Goal: Information Seeking & Learning: Stay updated

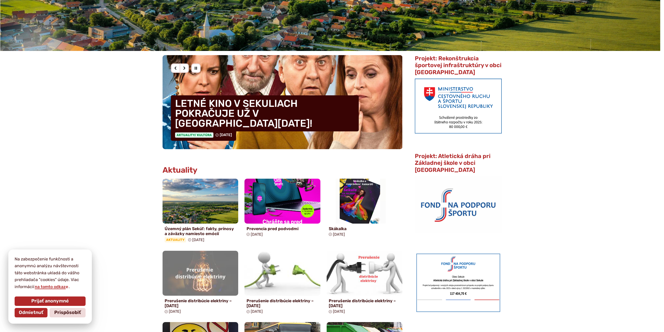
scroll to position [104, 0]
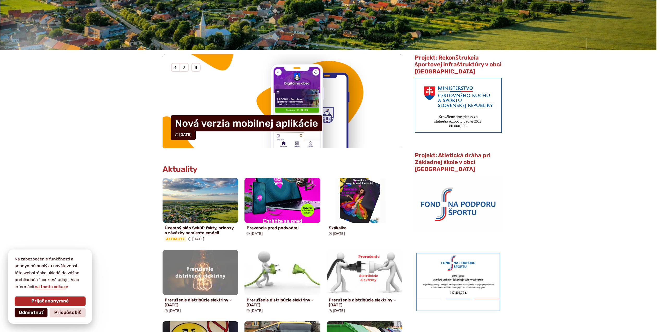
click at [39, 312] on span "Odmietnuť" at bounding box center [31, 313] width 25 height 6
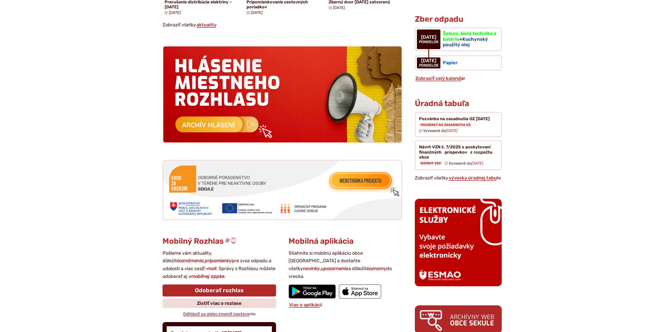
scroll to position [653, 0]
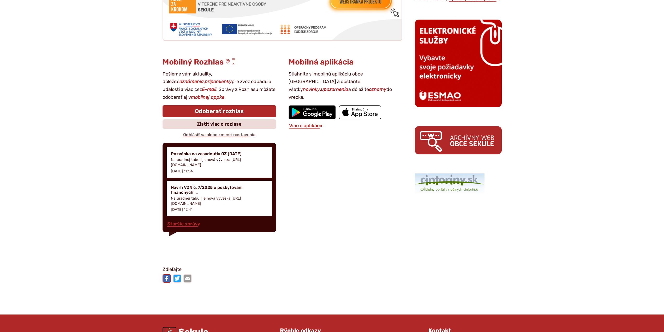
click at [166, 278] on img at bounding box center [167, 278] width 8 height 8
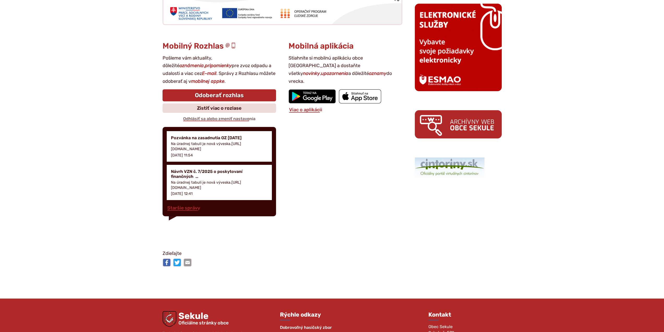
scroll to position [735, 0]
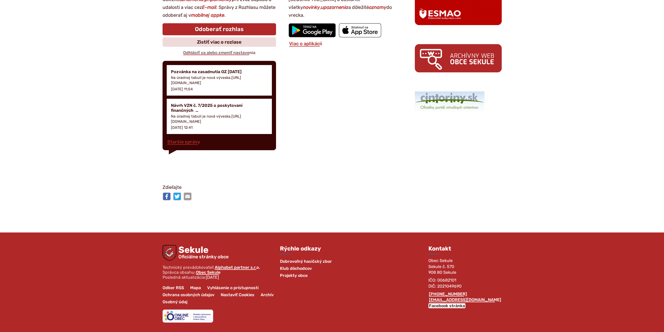
click at [461, 305] on link "Facebook stránka" at bounding box center [447, 305] width 37 height 5
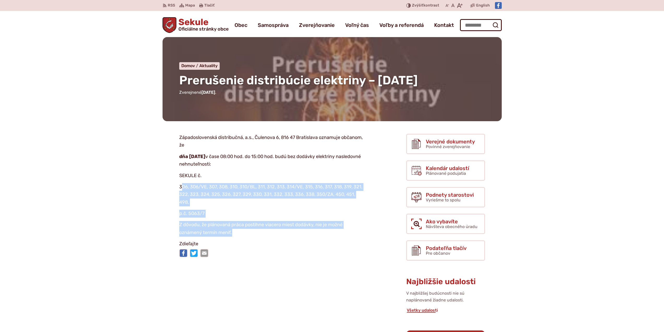
drag, startPoint x: 185, startPoint y: 186, endPoint x: 333, endPoint y: 233, distance: 155.6
click at [333, 233] on article "Západoslovenská distribučná, a.s., Čulenova 6, 816 47 Bratislava oznamuje občan…" at bounding box center [276, 197] width 244 height 126
click at [333, 233] on p "Z dôvodu, že plánovaná práca postihne viacero miest dodávky, nie je možné oznám…" at bounding box center [271, 228] width 185 height 15
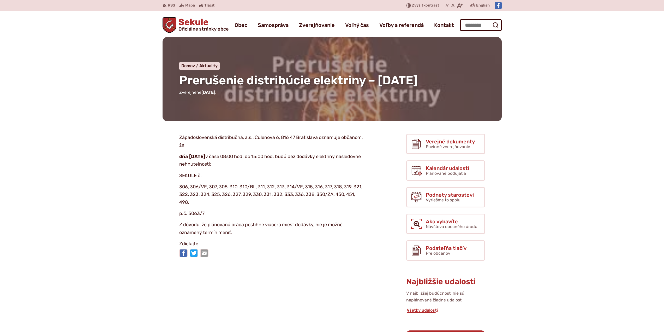
click at [472, 171] on link "Kalendár udalostí Plánované podujatia" at bounding box center [445, 170] width 79 height 20
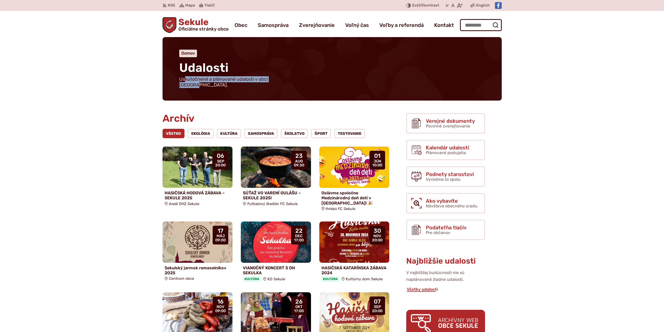
drag, startPoint x: 187, startPoint y: 80, endPoint x: 298, endPoint y: 85, distance: 111.1
click at [297, 85] on div "Udalosti Uskutočnené a plánované udalosti v obci [GEOGRAPHIC_DATA]. Domov Udalo…" at bounding box center [332, 68] width 339 height 63
click at [298, 97] on div "Udalosti Uskutočnené a plánované udalosti v obci [GEOGRAPHIC_DATA]. Domov Udalo…" at bounding box center [332, 75] width 356 height 76
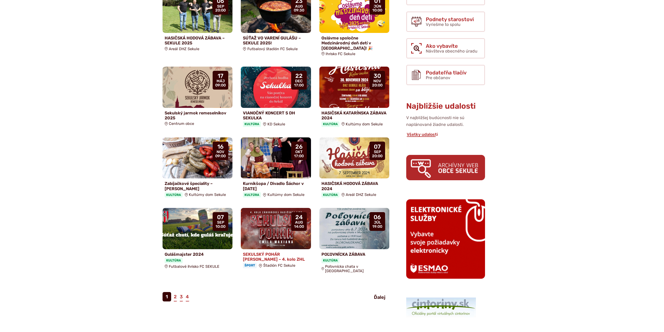
scroll to position [183, 0]
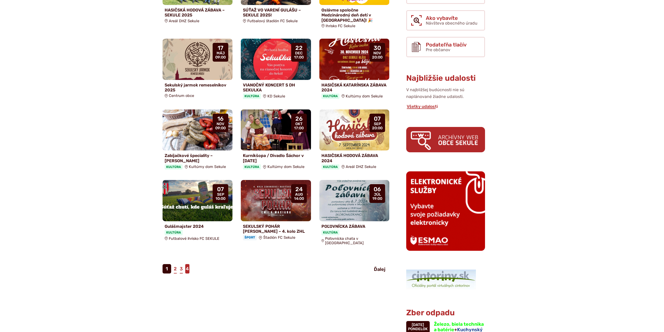
click at [188, 264] on link "4" at bounding box center [187, 268] width 4 height 9
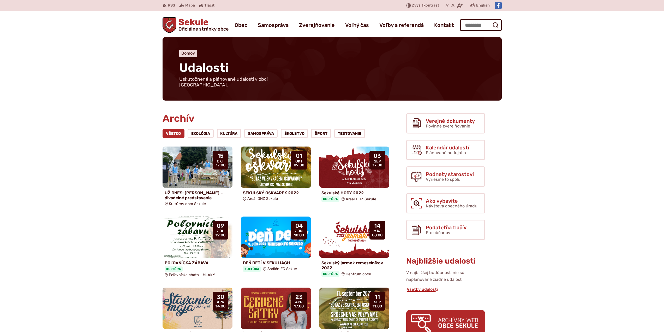
click at [194, 21] on span "Sekule Oficiálne stránky obce" at bounding box center [202, 25] width 52 height 14
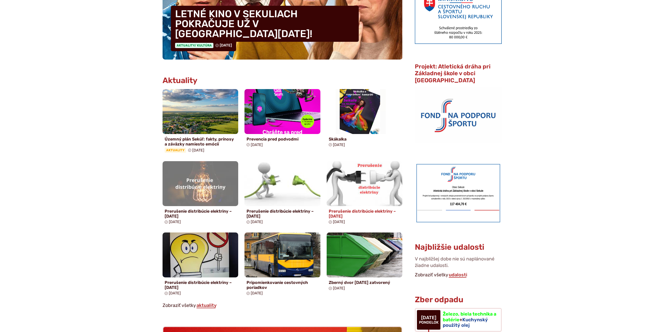
scroll to position [209, 0]
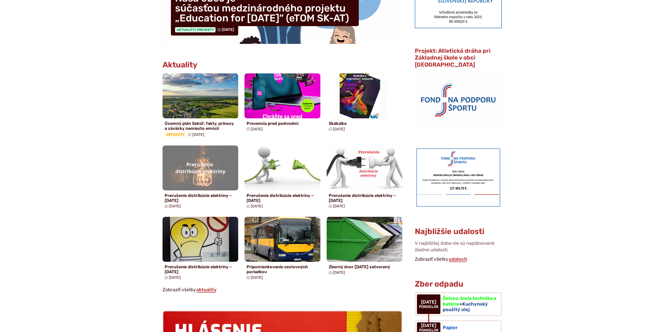
click at [540, 149] on body "Na zabezpečenie funkčnosti a anonymnú analýzu návštevnosti táto webstránka ukla…" at bounding box center [332, 324] width 664 height 1066
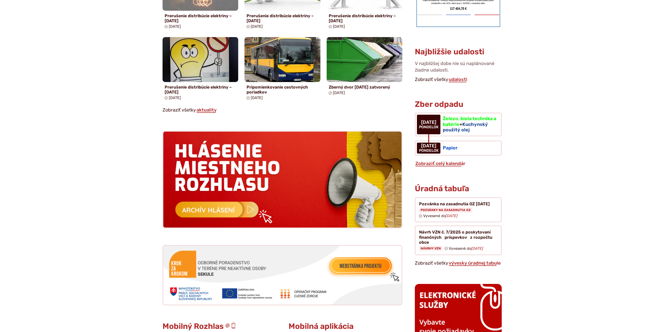
scroll to position [392, 0]
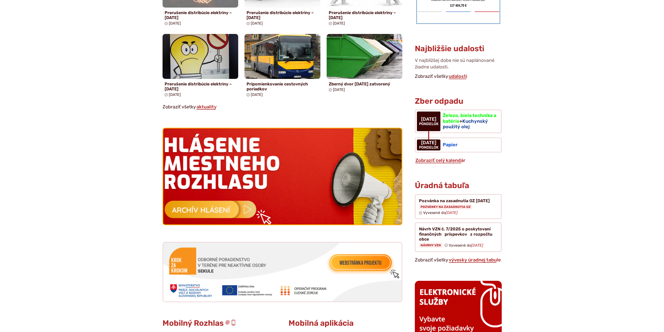
click at [239, 187] on img at bounding box center [282, 176] width 262 height 105
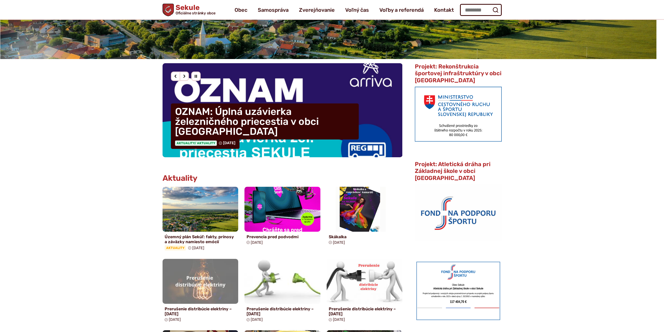
scroll to position [78, 0]
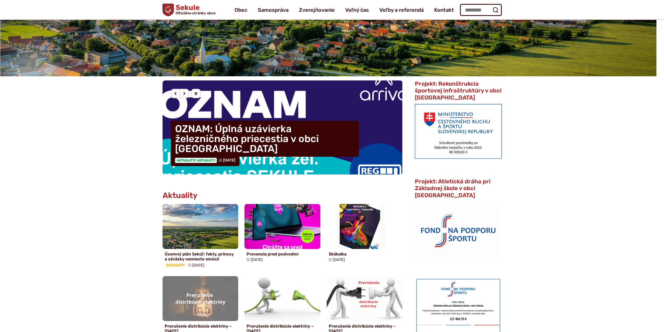
click at [291, 138] on h4 "OZNAM: Úplná uzávierka železničného priecestia v obci Sekule" at bounding box center [265, 139] width 188 height 36
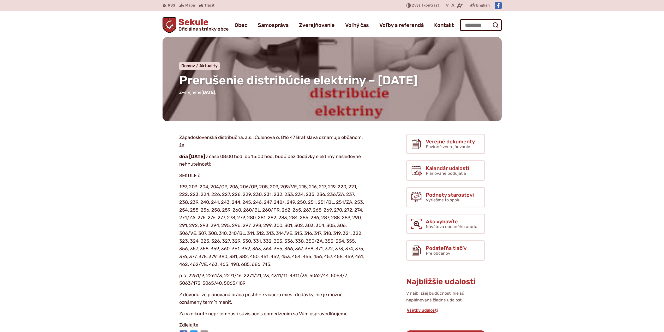
drag, startPoint x: 239, startPoint y: 172, endPoint x: 339, endPoint y: 174, distance: 100.0
click at [339, 168] on p "dňa 13.10.2025 v čase 08:00 hod. do 15:00 hod. budú bez dodávky elektriny nasle…" at bounding box center [271, 160] width 185 height 15
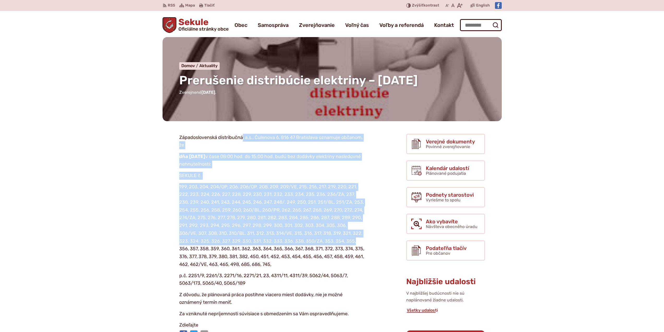
drag, startPoint x: 252, startPoint y: 148, endPoint x: 356, endPoint y: 254, distance: 147.9
click at [356, 254] on article "Západoslovenská distribučná, a.s., Čulenova 6, 816 47 Bratislava oznamuje občan…" at bounding box center [276, 237] width 244 height 207
click at [356, 254] on p "199, 203, 204, 204/OP, 206, 206/OP, 208, 209, 209/VE, 215, 216, 217, 219, 220, …" at bounding box center [271, 225] width 185 height 85
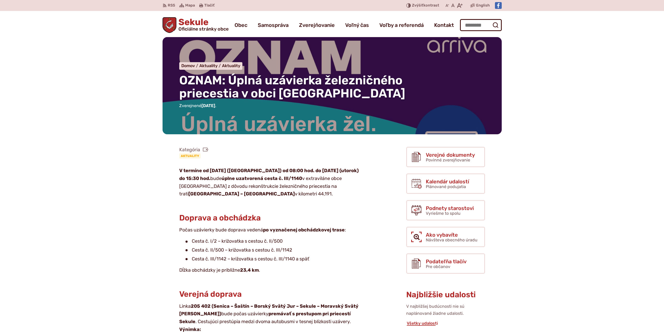
drag, startPoint x: 200, startPoint y: 174, endPoint x: 369, endPoint y: 198, distance: 170.3
click at [188, 22] on span "Sekule Oficiálne stránky obce" at bounding box center [202, 25] width 52 height 14
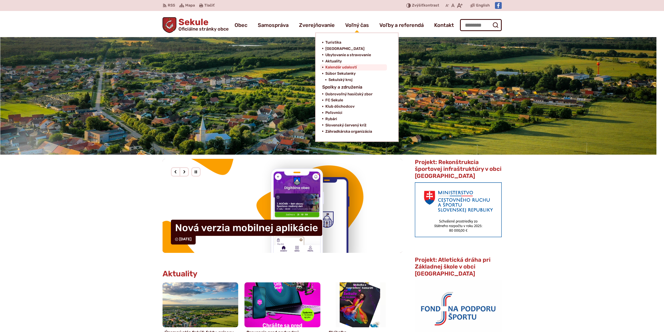
click at [344, 67] on span "Kalendár udalostí" at bounding box center [342, 67] width 32 height 6
